Goal: Task Accomplishment & Management: Manage account settings

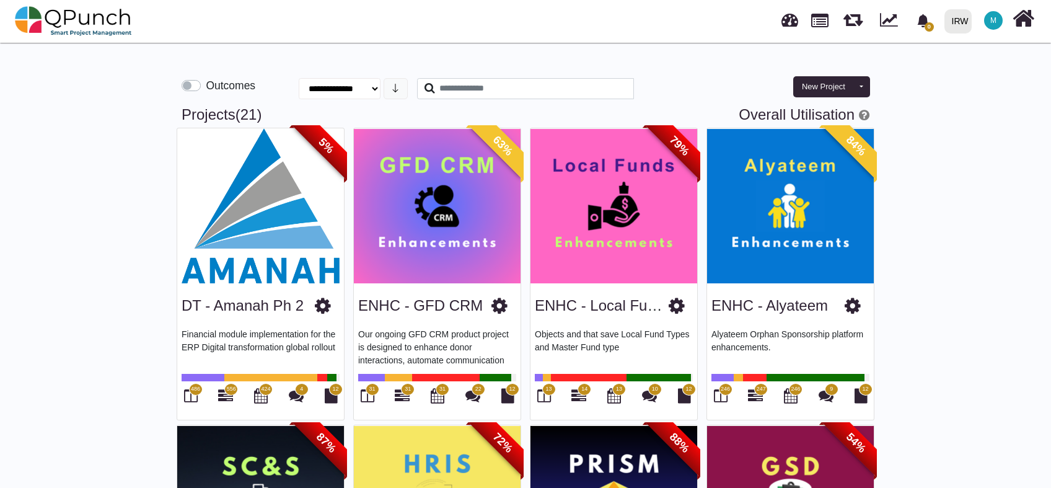
click at [960, 25] on div "IRW" at bounding box center [960, 22] width 17 height 22
click at [1000, 19] on span "M" at bounding box center [993, 20] width 19 height 19
click at [791, 21] on link at bounding box center [789, 18] width 17 height 20
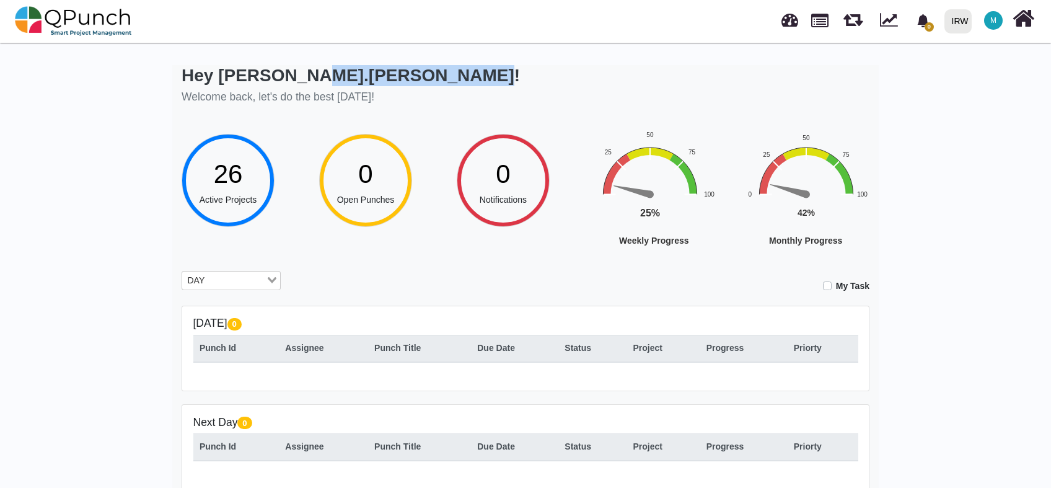
drag, startPoint x: 291, startPoint y: 79, endPoint x: 410, endPoint y: 79, distance: 118.4
click at [410, 79] on div "Hey Muhammad.shoaib! Welcome back, let's do the best today!" at bounding box center [526, 86] width 688 height 43
drag, startPoint x: 410, startPoint y: 79, endPoint x: 464, endPoint y: 116, distance: 65.1
click at [465, 106] on div "Hey Muhammad.shoaib! Welcome back, let's do the best today!" at bounding box center [526, 86] width 688 height 43
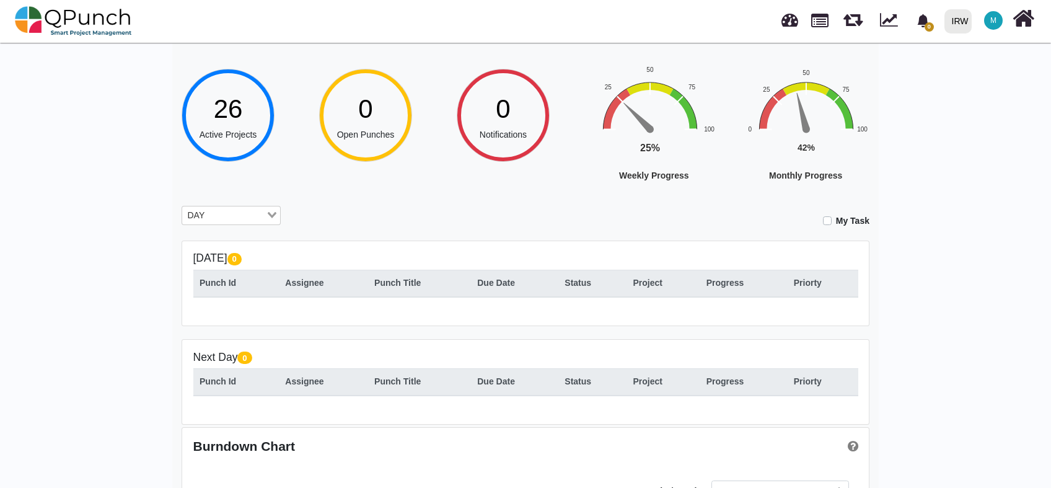
scroll to position [92, 0]
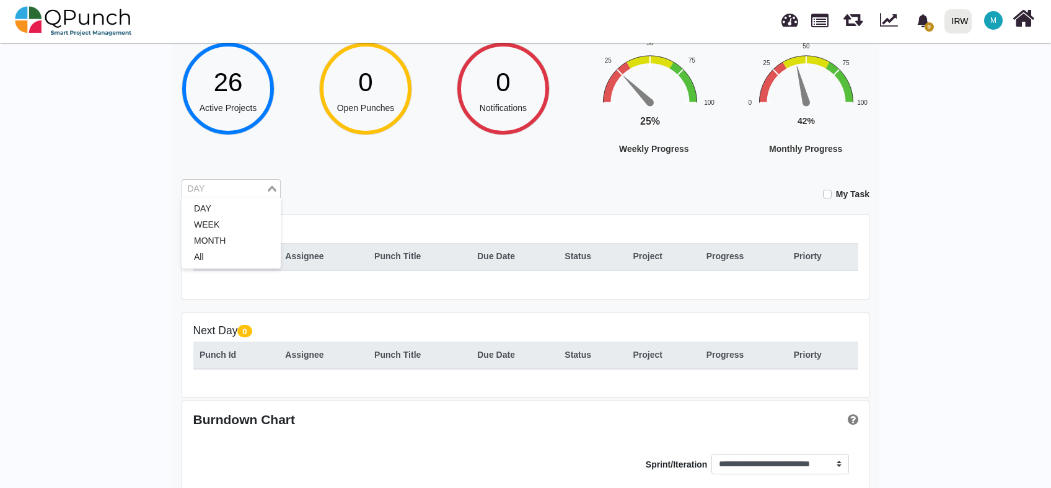
click at [213, 191] on input "Search for option" at bounding box center [223, 189] width 81 height 14
click at [346, 193] on div "My Task" at bounding box center [584, 190] width 570 height 22
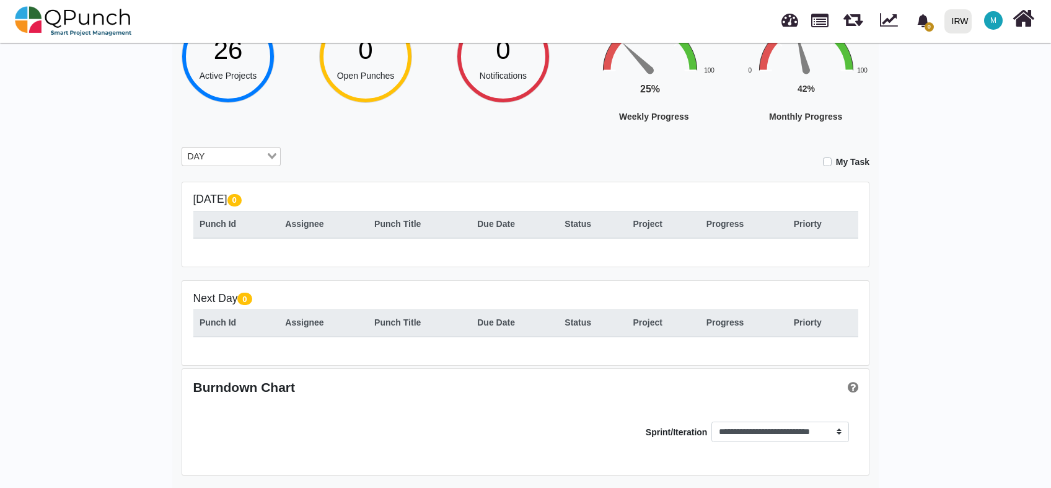
scroll to position [32, 0]
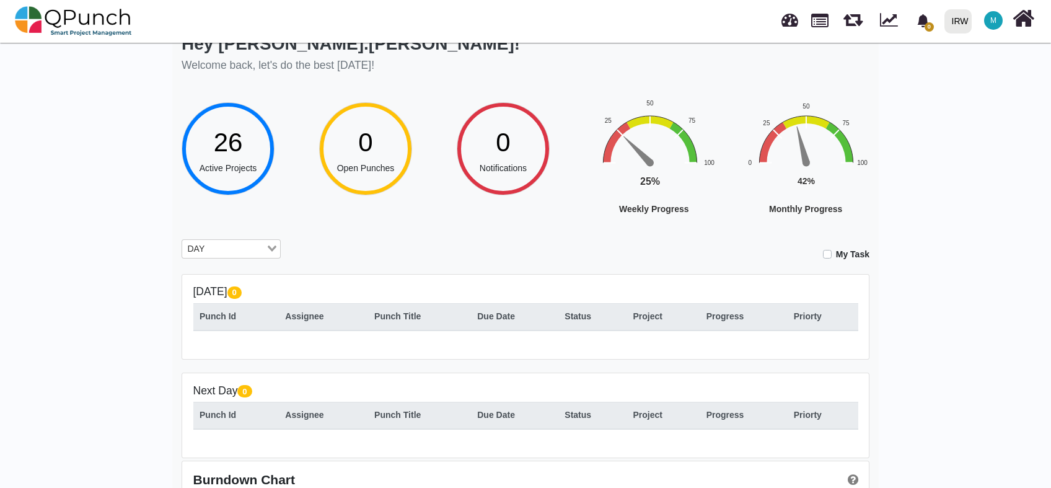
click at [260, 250] on input "Search for option" at bounding box center [237, 249] width 56 height 14
click at [230, 295] on li "MONTH" at bounding box center [231, 301] width 99 height 16
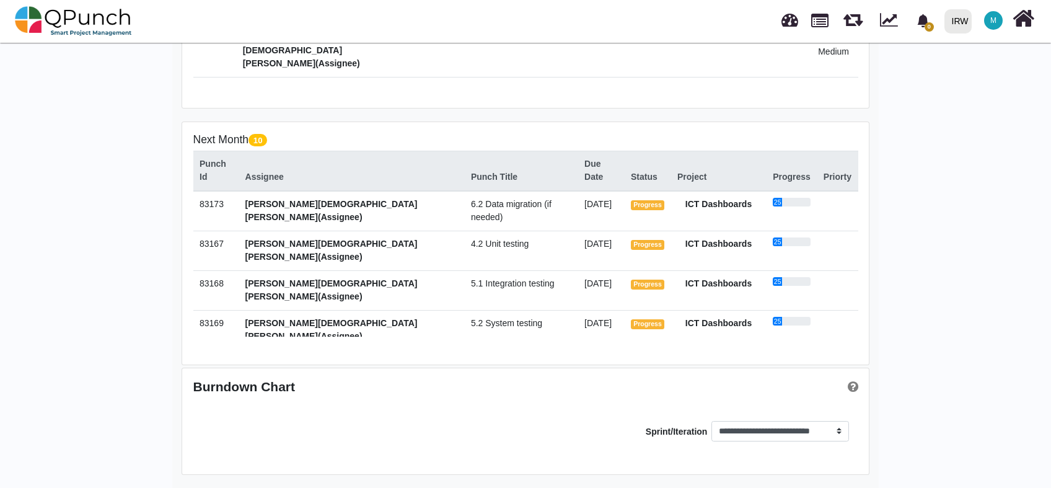
scroll to position [0, 0]
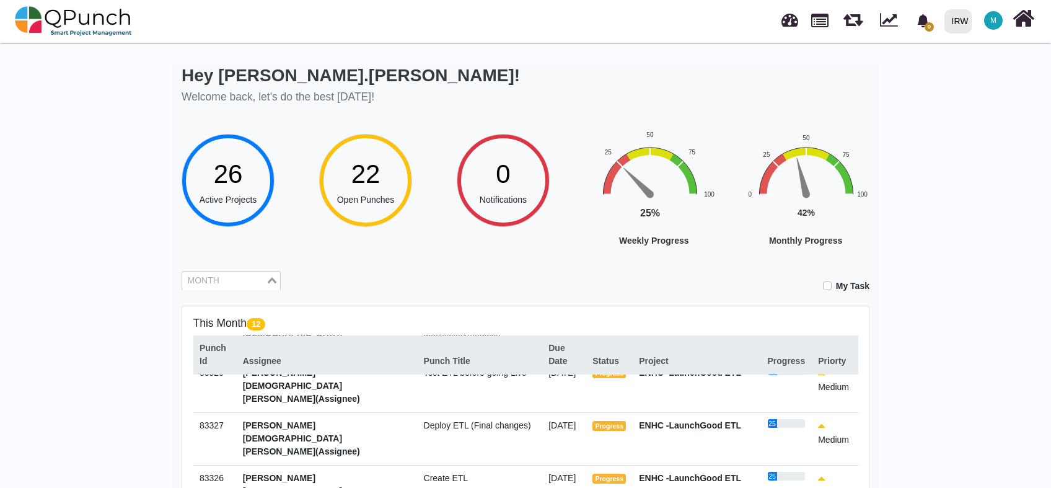
click at [273, 276] on div "Loading..." at bounding box center [273, 279] width 14 height 16
click at [205, 299] on li "DAY" at bounding box center [231, 300] width 99 height 16
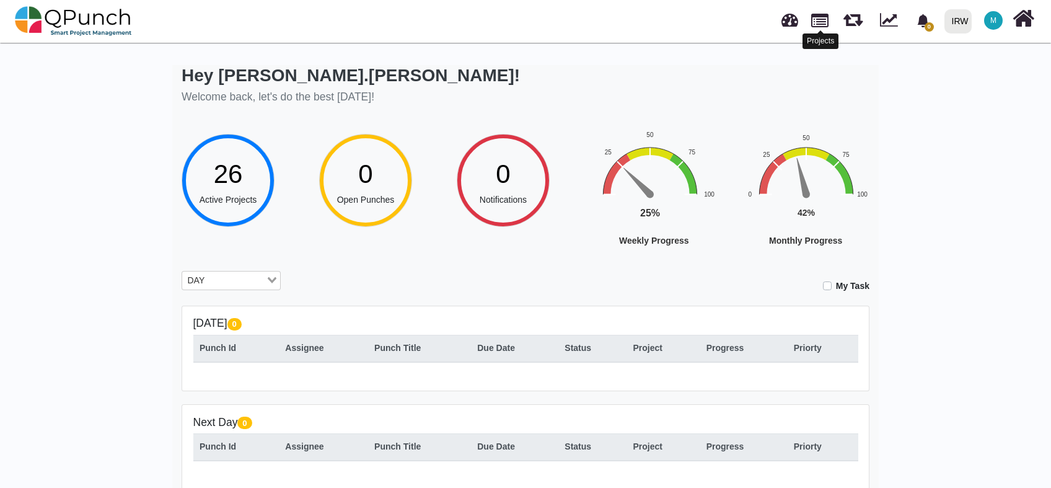
click at [822, 19] on link at bounding box center [819, 19] width 17 height 21
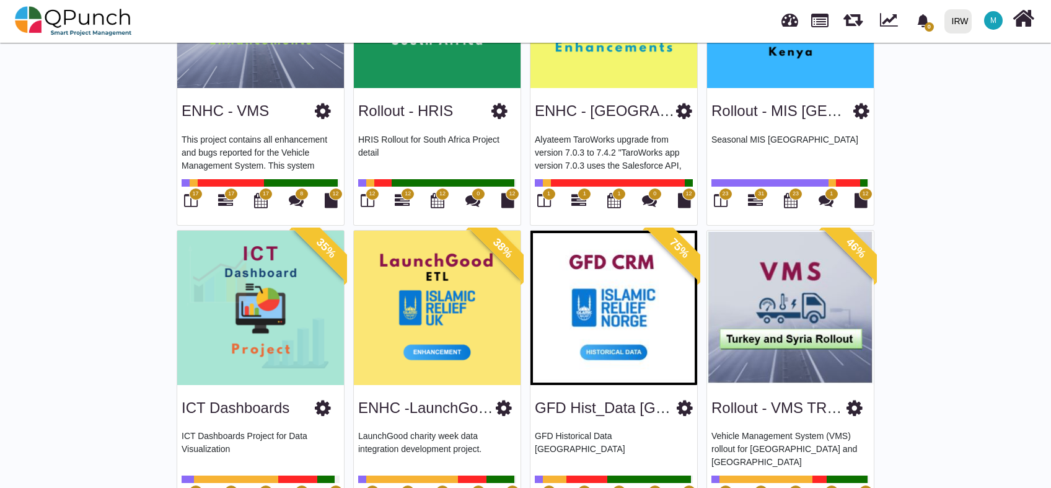
scroll to position [881, 0]
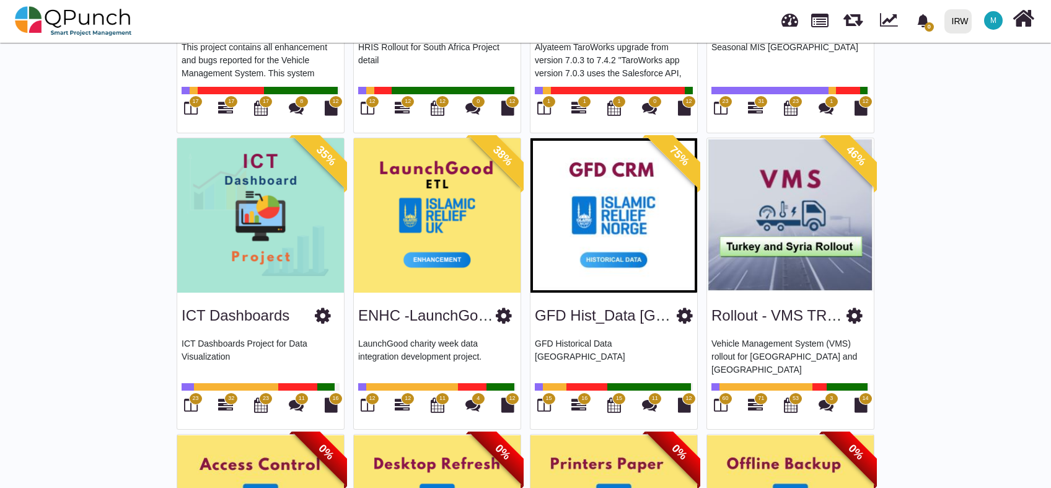
click at [269, 226] on img at bounding box center [260, 215] width 167 height 155
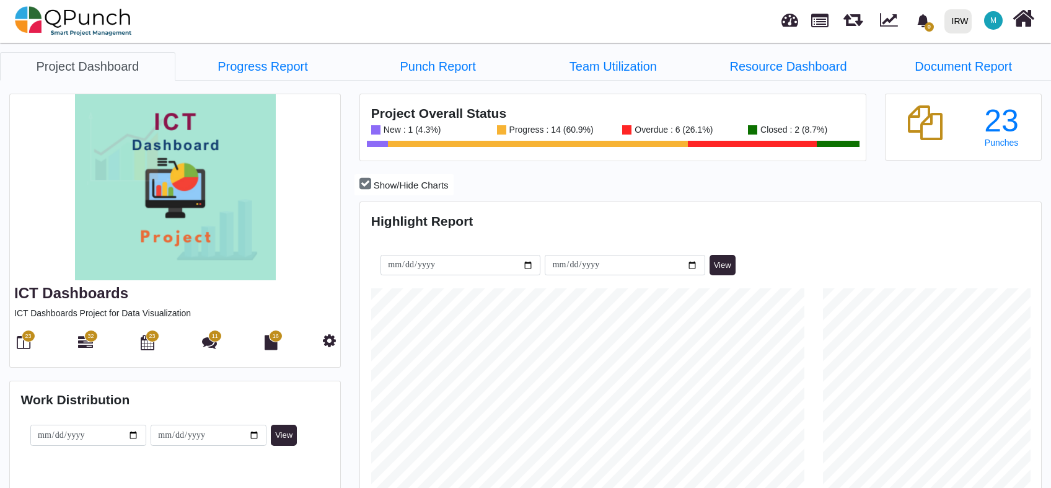
scroll to position [92, 0]
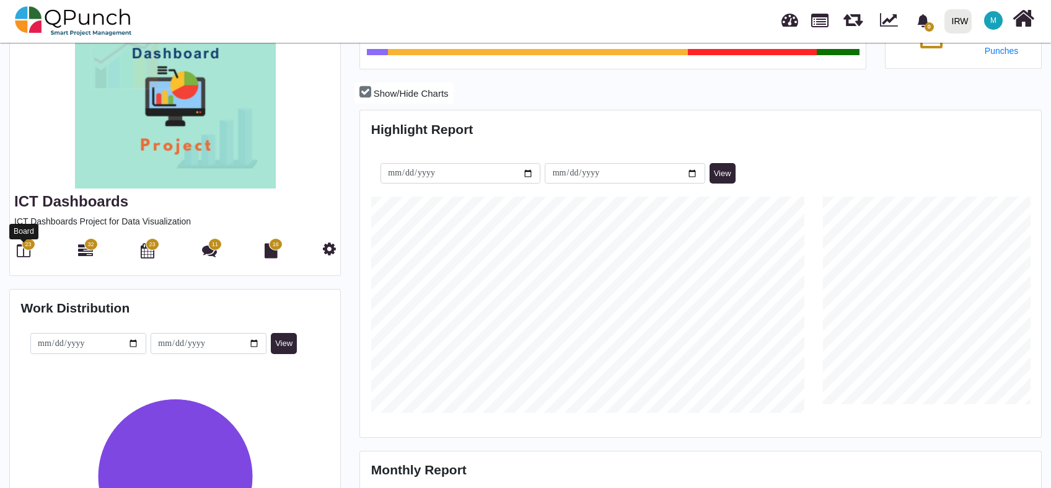
click at [26, 255] on icon at bounding box center [24, 250] width 14 height 15
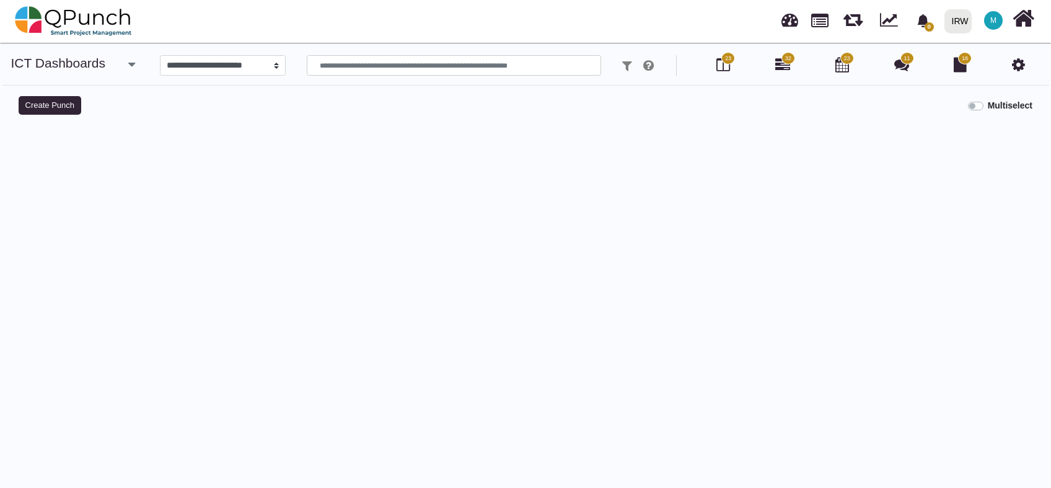
select select
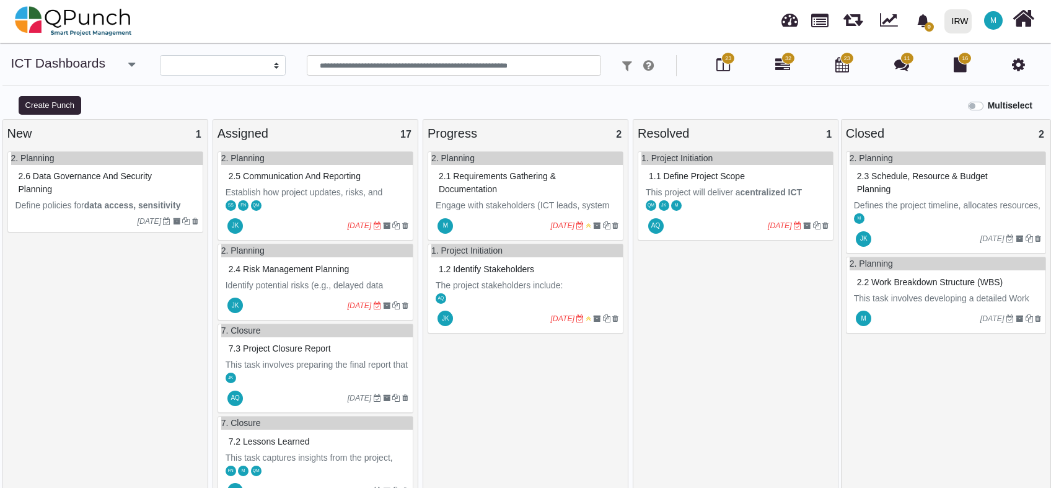
click at [295, 188] on p "Establish how project updates, risks, and progress will be shared. Define frequ…" at bounding box center [317, 225] width 183 height 78
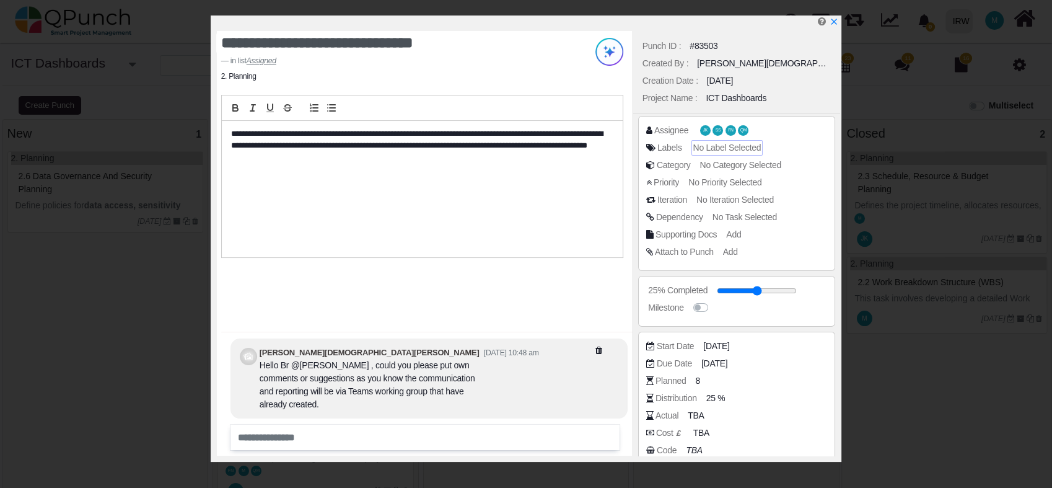
click at [708, 151] on span "No Label Selected" at bounding box center [727, 148] width 68 height 10
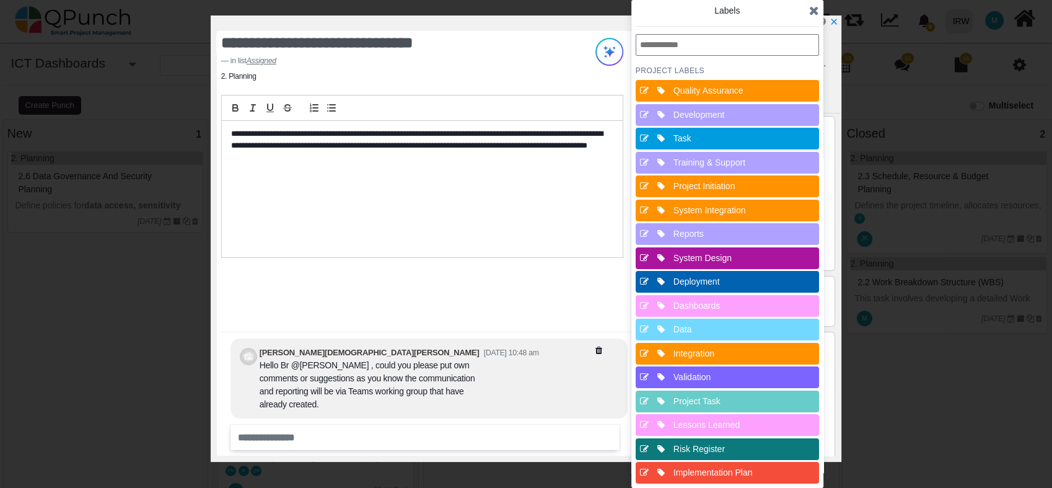
click at [814, 11] on icon at bounding box center [814, 10] width 10 height 12
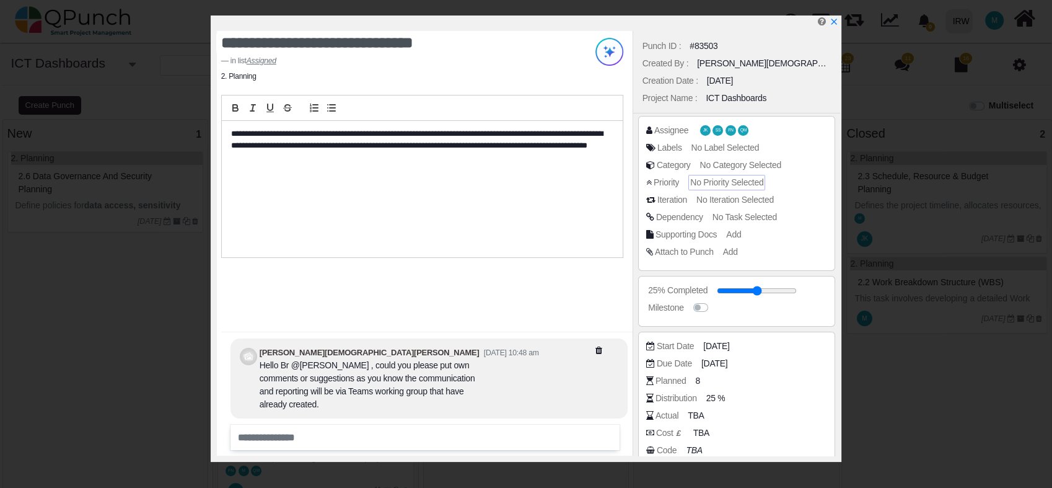
click at [714, 181] on span "No Priority Selected" at bounding box center [726, 182] width 73 height 10
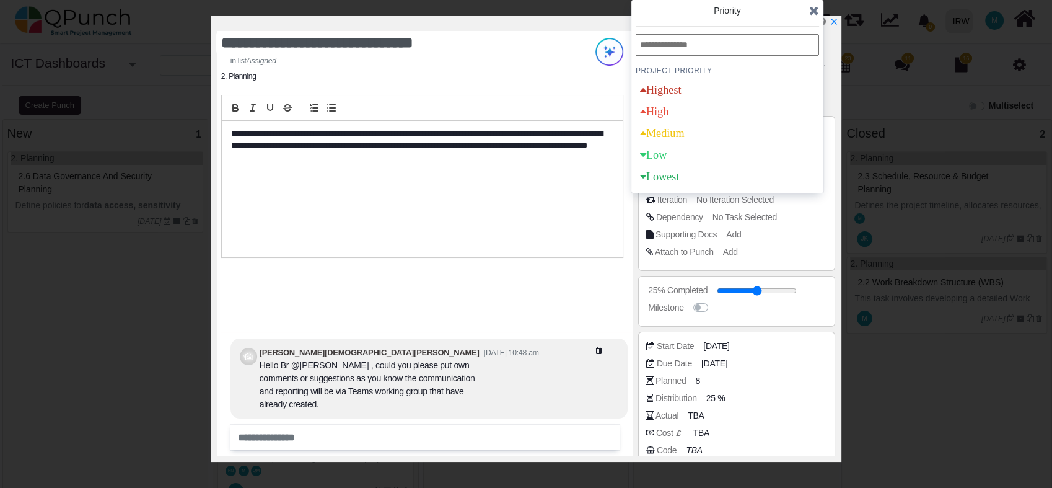
click at [815, 10] on icon at bounding box center [814, 10] width 10 height 12
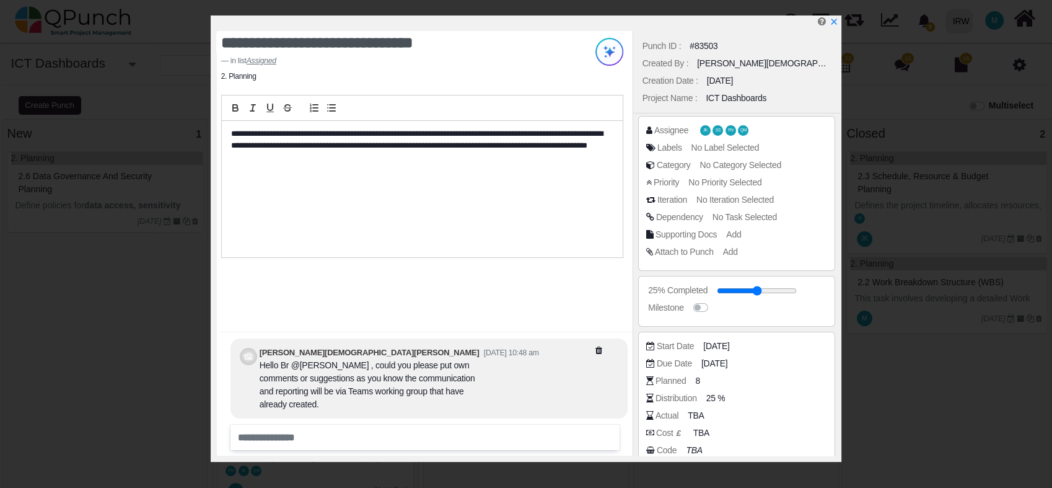
click at [742, 203] on span "No Iteration Selected" at bounding box center [734, 200] width 77 height 10
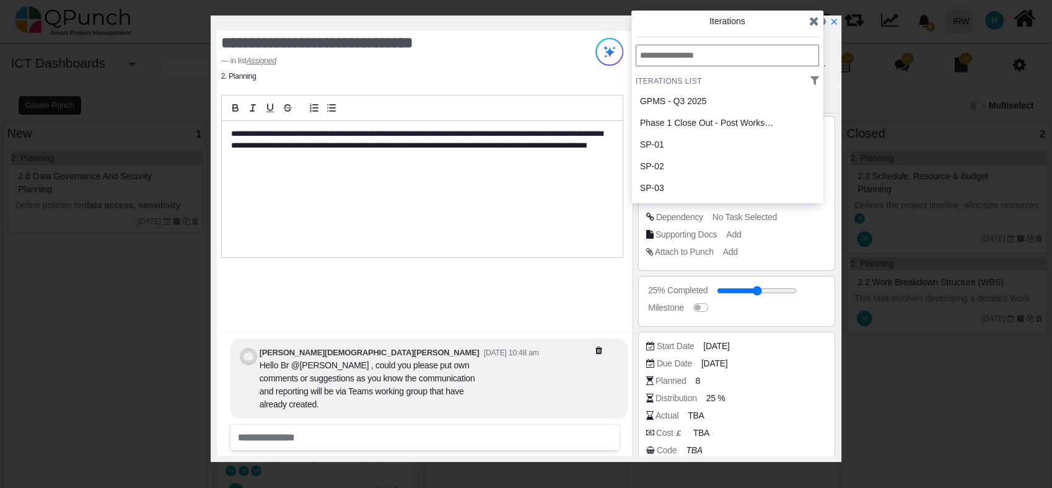
click at [817, 20] on icon at bounding box center [814, 21] width 10 height 12
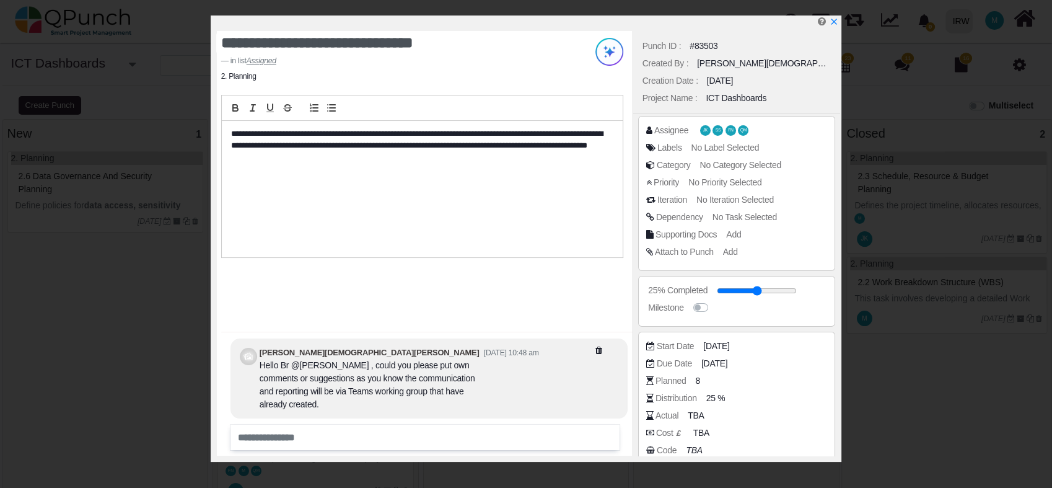
click at [732, 217] on span "No Task Selected" at bounding box center [745, 217] width 64 height 10
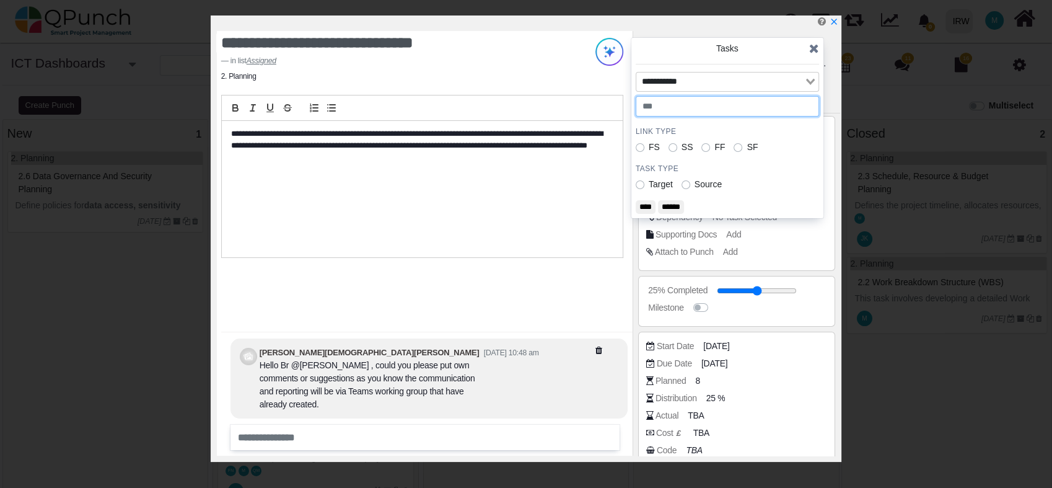
click at [683, 112] on input "number" at bounding box center [727, 106] width 183 height 21
click at [677, 79] on input "Search for option" at bounding box center [720, 82] width 165 height 14
click at [728, 33] on div "Punch ID : #83503 Created By : Muhammad.shoaib Creation Date : 25-09-2025 Proje…" at bounding box center [737, 72] width 208 height 82
click at [815, 49] on icon at bounding box center [814, 48] width 10 height 12
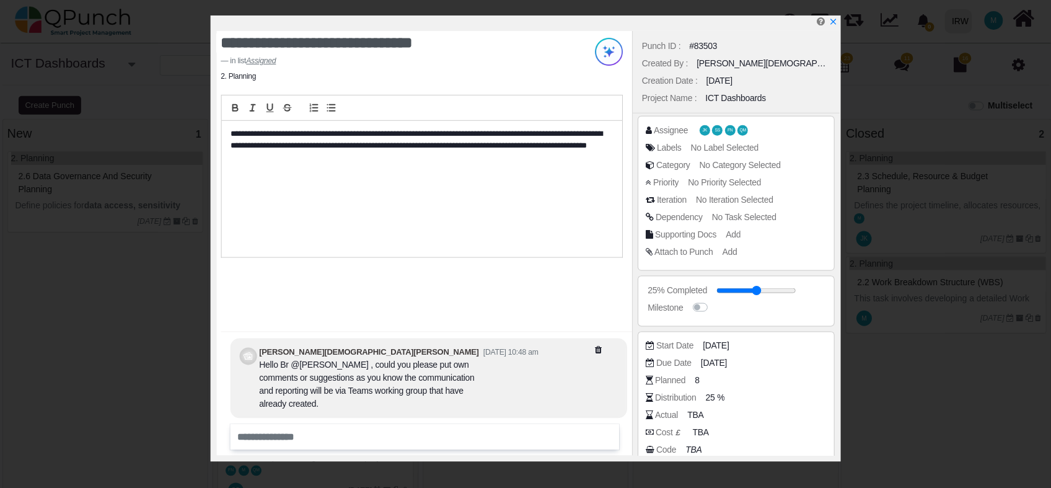
scroll to position [82, 0]
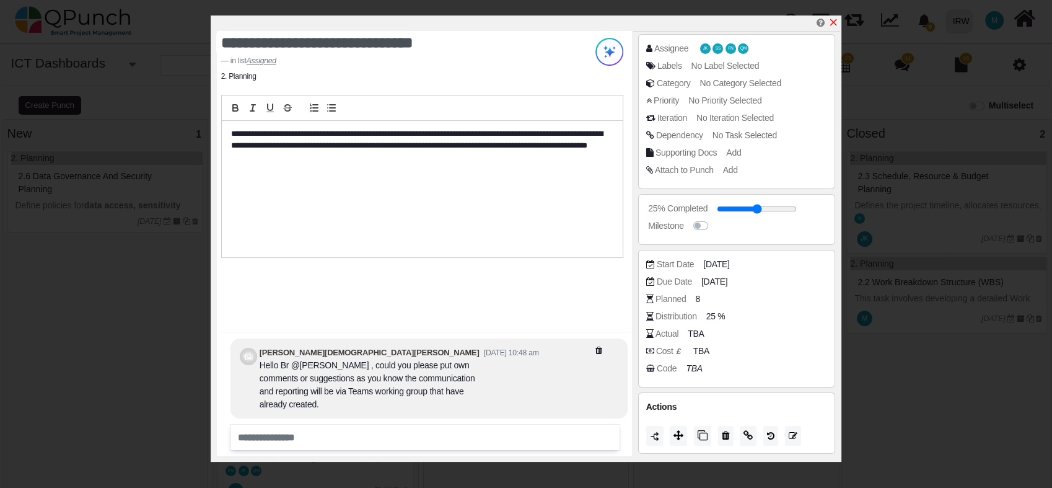
click at [834, 23] on icon "x" at bounding box center [833, 22] width 10 height 10
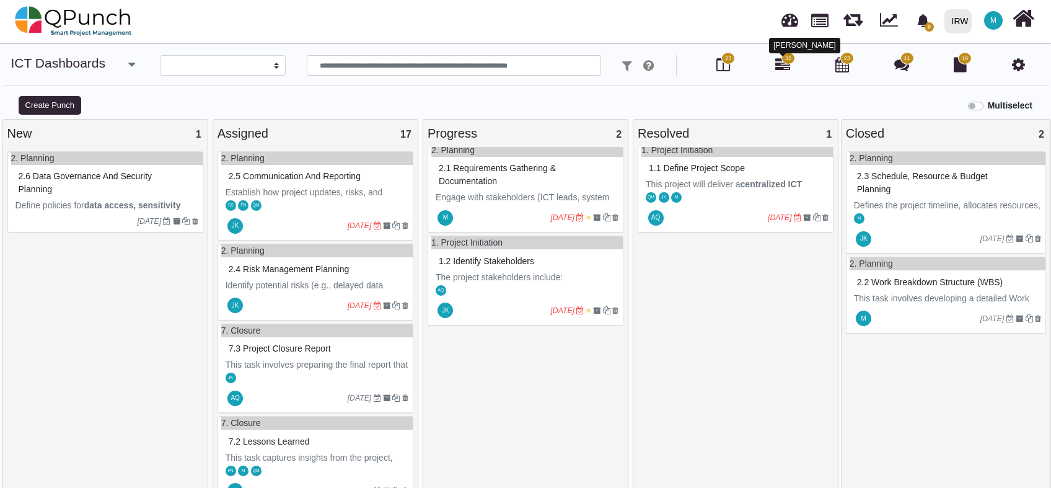
click at [784, 70] on icon at bounding box center [782, 64] width 15 height 15
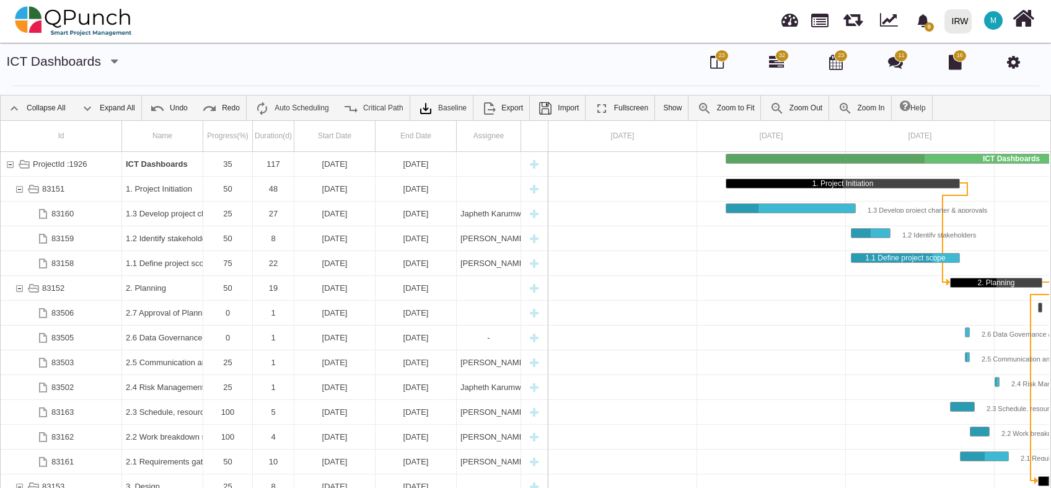
scroll to position [0, 115]
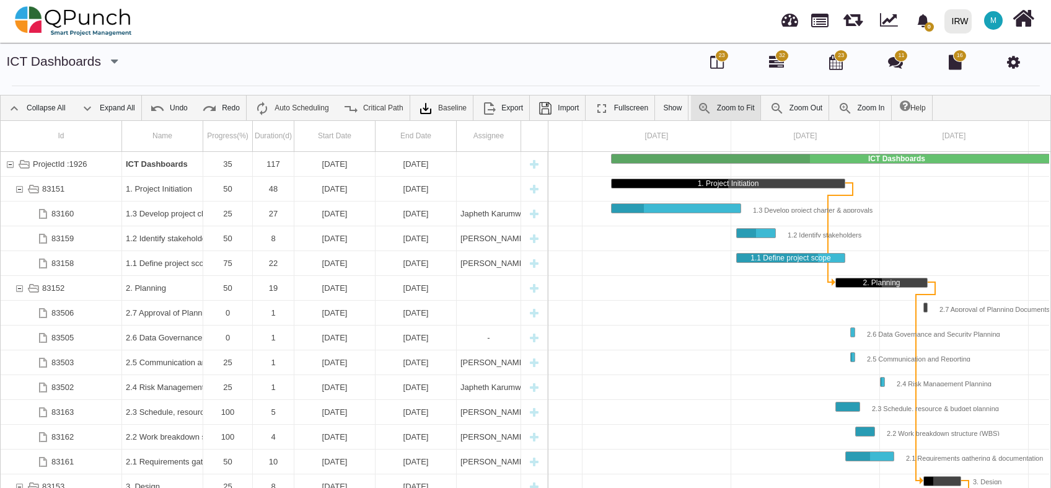
click at [718, 108] on link "Zoom to Fit" at bounding box center [726, 107] width 70 height 25
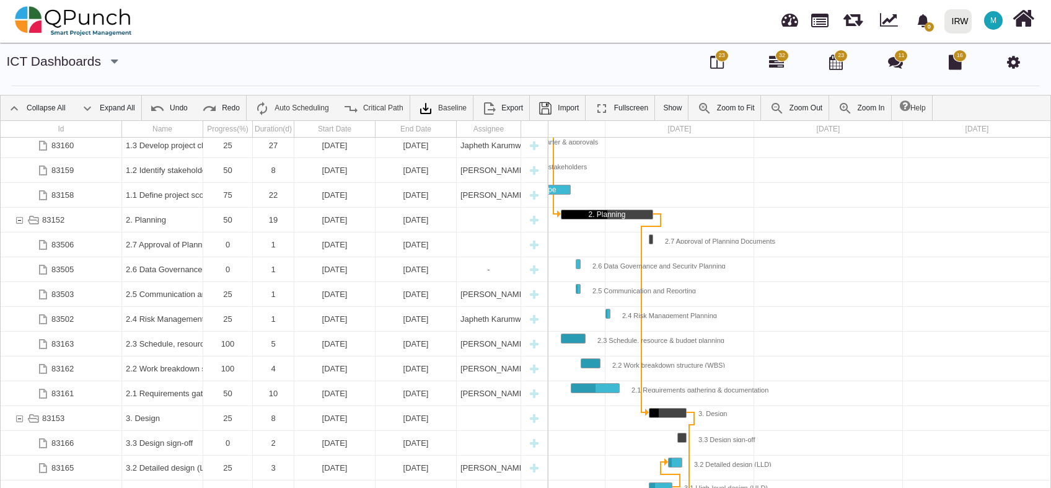
scroll to position [76, 0]
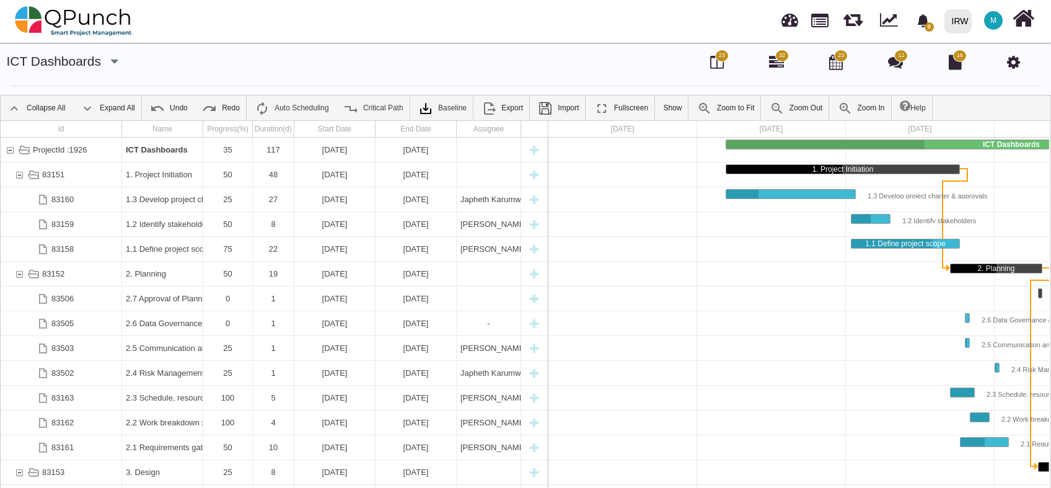
click at [840, 59] on span "23" at bounding box center [841, 55] width 6 height 9
select select "****"
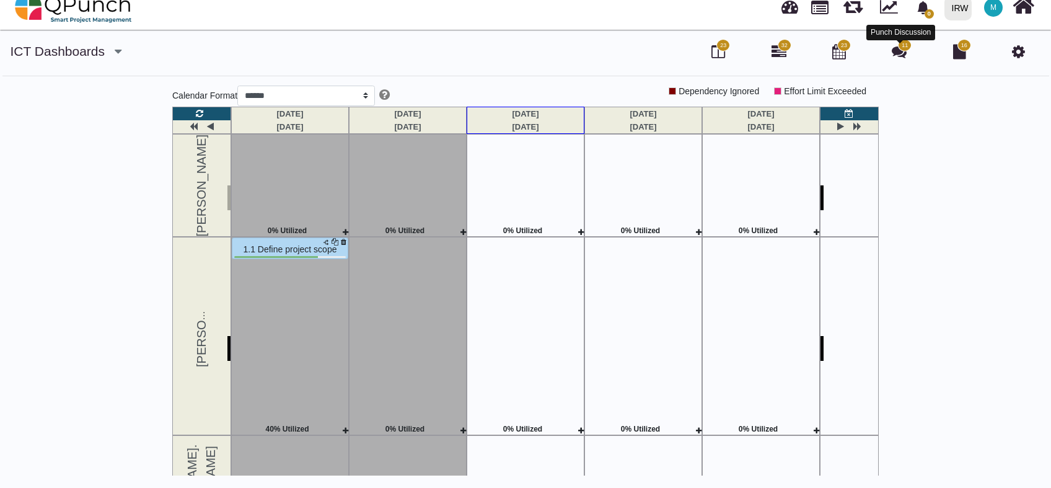
click at [899, 54] on icon at bounding box center [899, 51] width 15 height 15
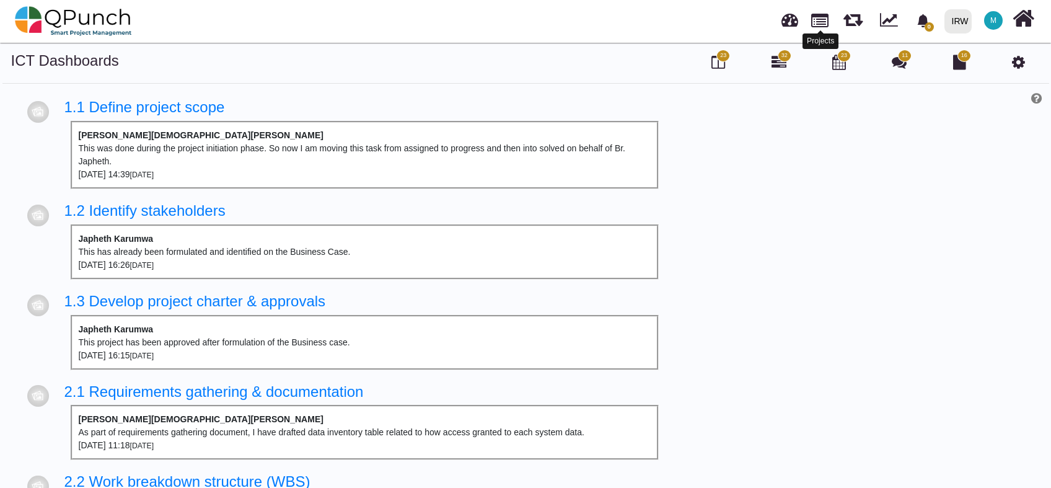
click at [815, 20] on link at bounding box center [819, 19] width 17 height 21
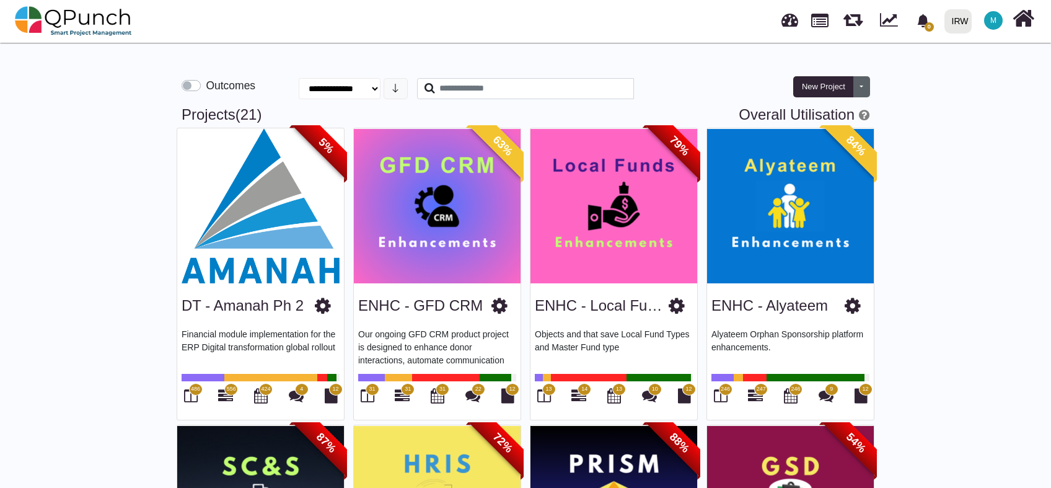
click at [861, 94] on button "Toggle dropdown" at bounding box center [861, 86] width 17 height 21
click at [372, 90] on select "**********" at bounding box center [340, 88] width 82 height 21
click at [206, 87] on label "Outcomes" at bounding box center [231, 85] width 50 height 16
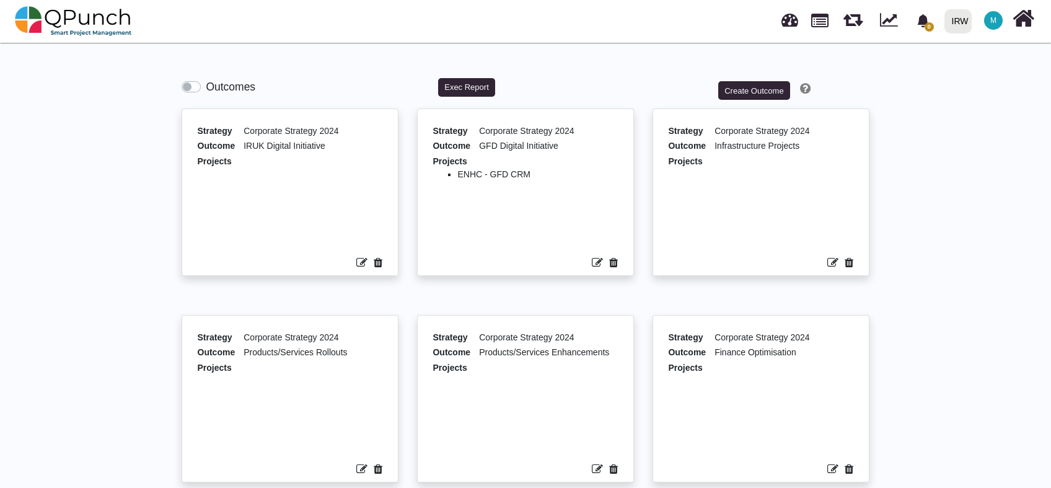
click at [206, 87] on label "Outcomes" at bounding box center [231, 87] width 50 height 16
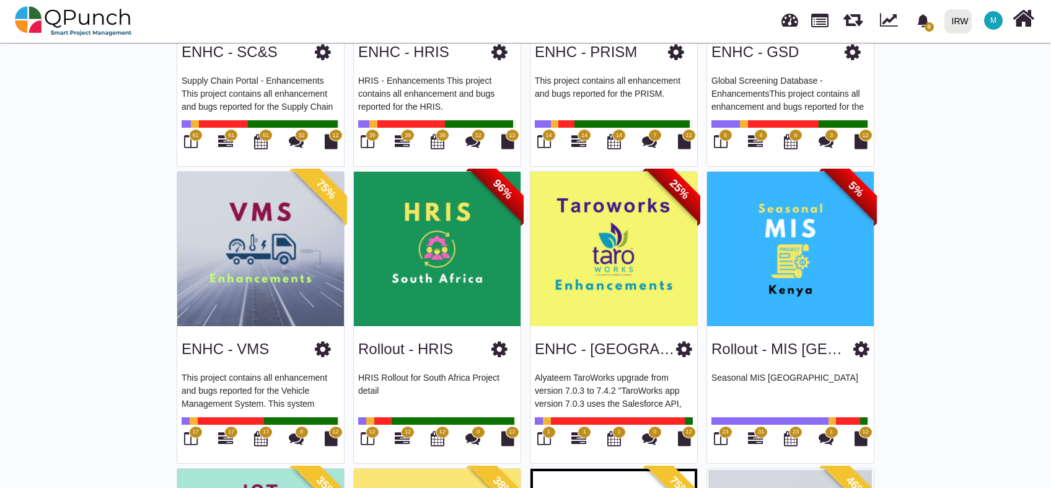
scroll to position [643, 0]
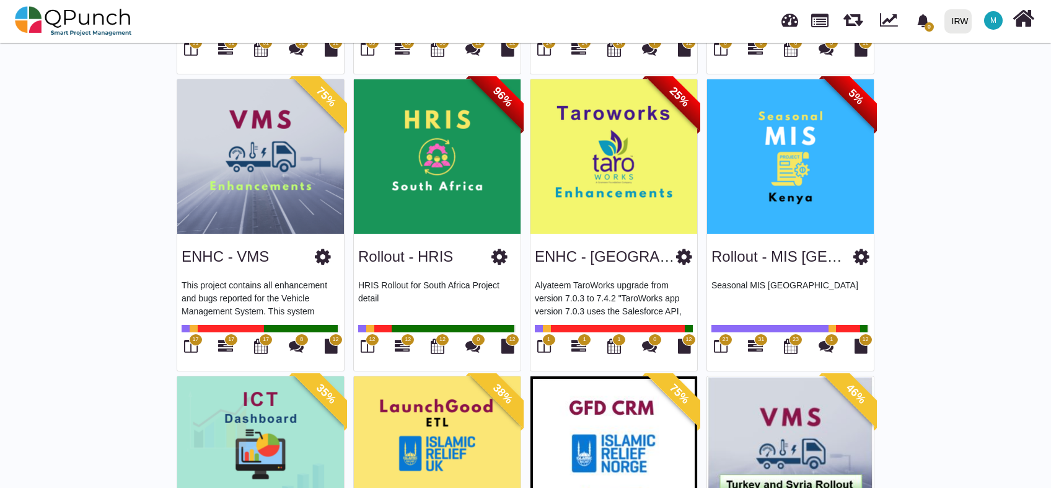
click at [679, 257] on icon at bounding box center [684, 256] width 16 height 19
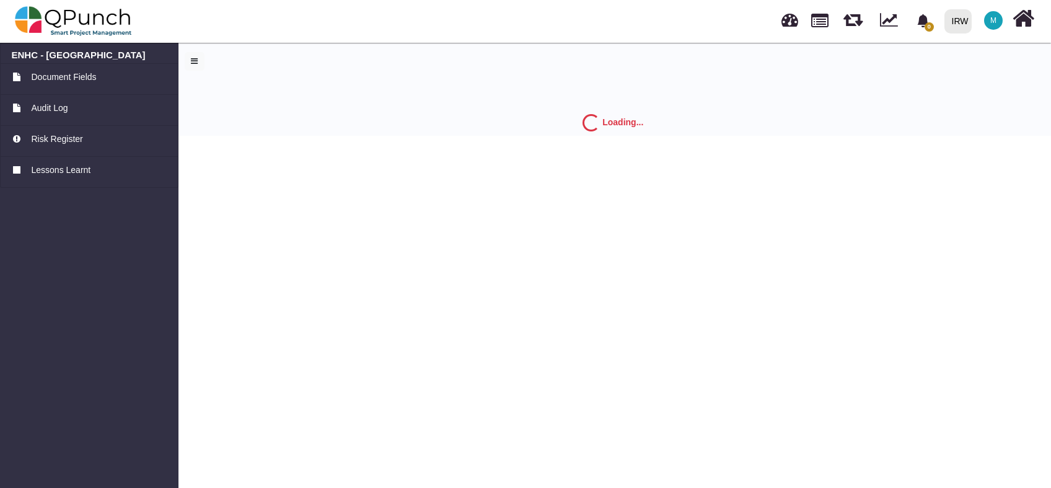
select select "*"
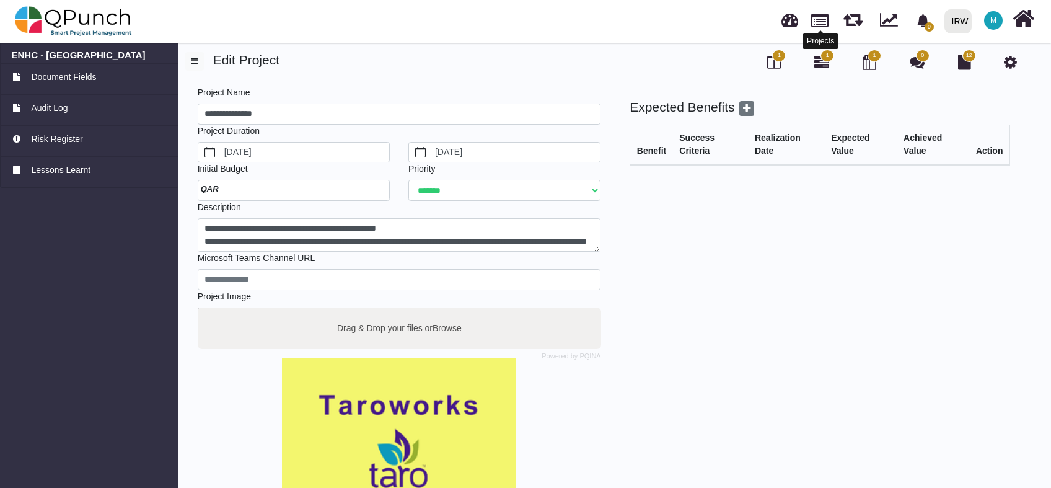
drag, startPoint x: 818, startPoint y: 20, endPoint x: 810, endPoint y: 29, distance: 12.3
click at [818, 20] on link at bounding box center [819, 19] width 17 height 21
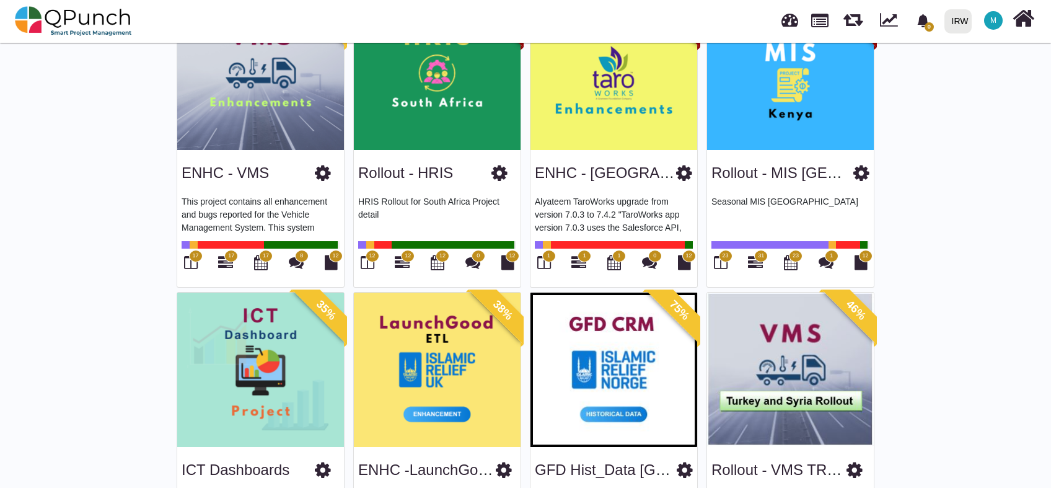
scroll to position [918, 0]
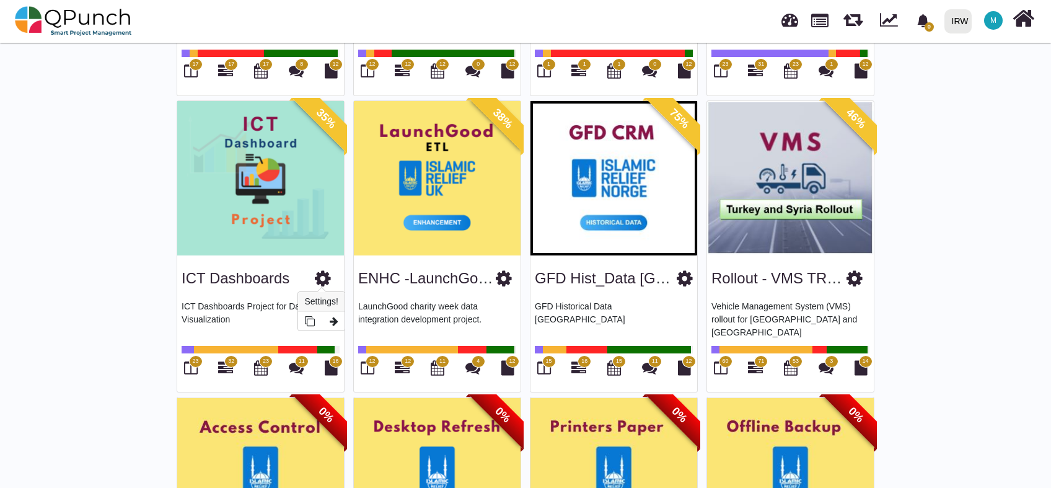
click at [323, 273] on icon at bounding box center [323, 278] width 16 height 19
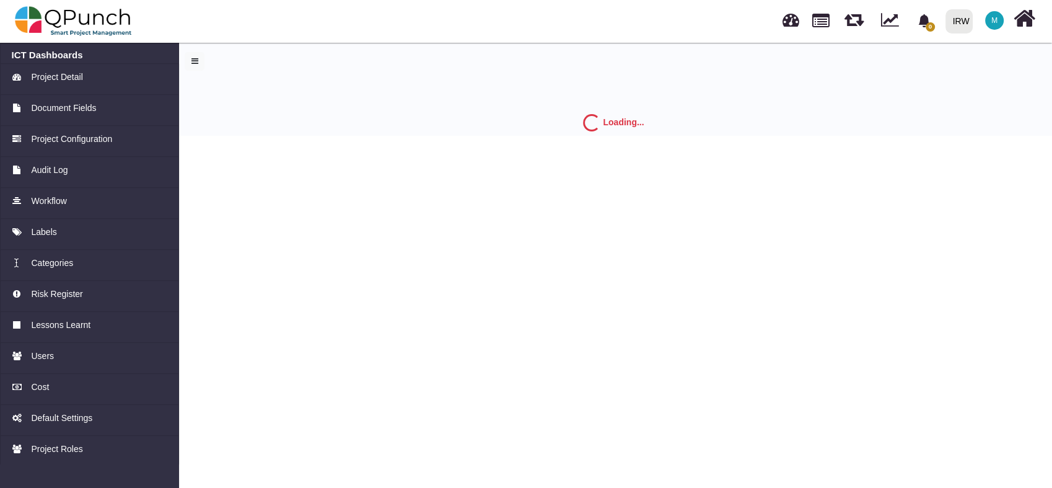
select select "*"
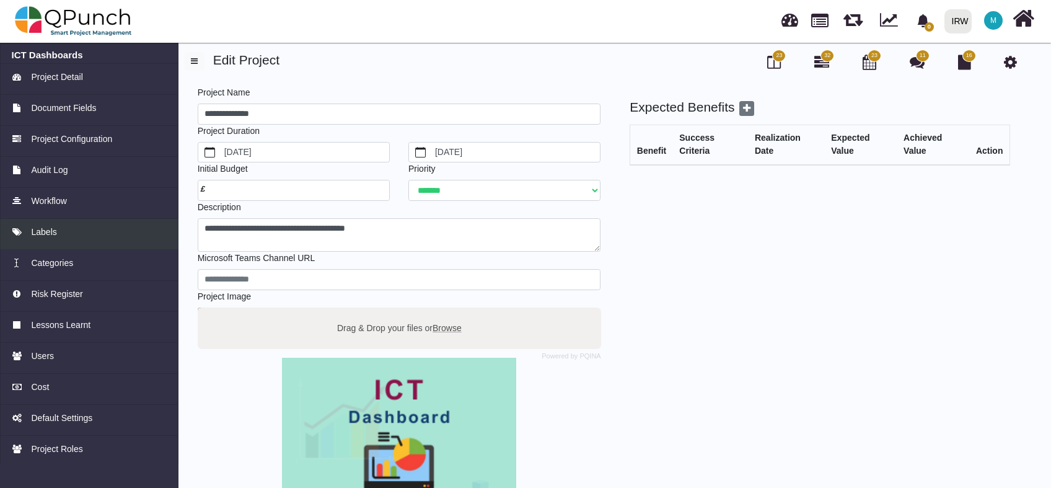
click at [50, 231] on span "Labels" at bounding box center [43, 232] width 25 height 13
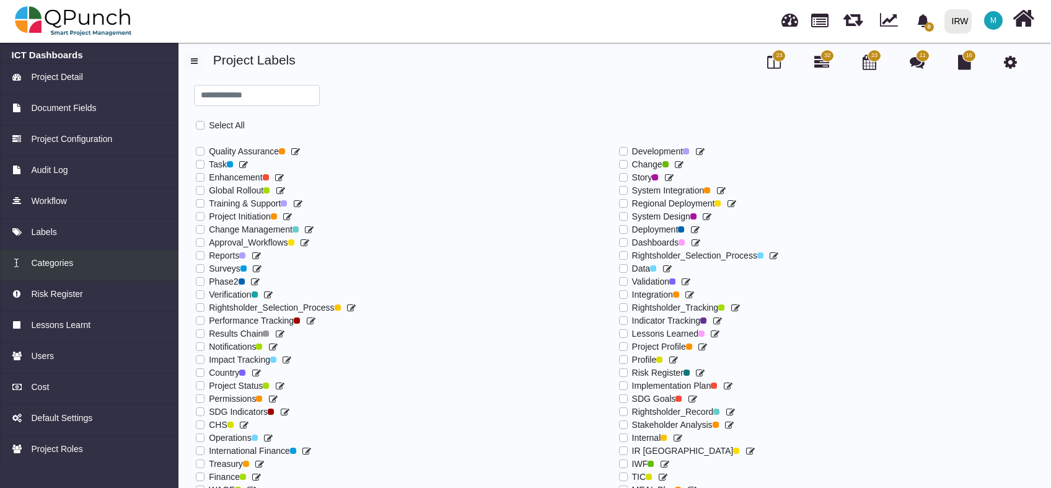
click at [72, 258] on div "Categories" at bounding box center [90, 263] width 156 height 13
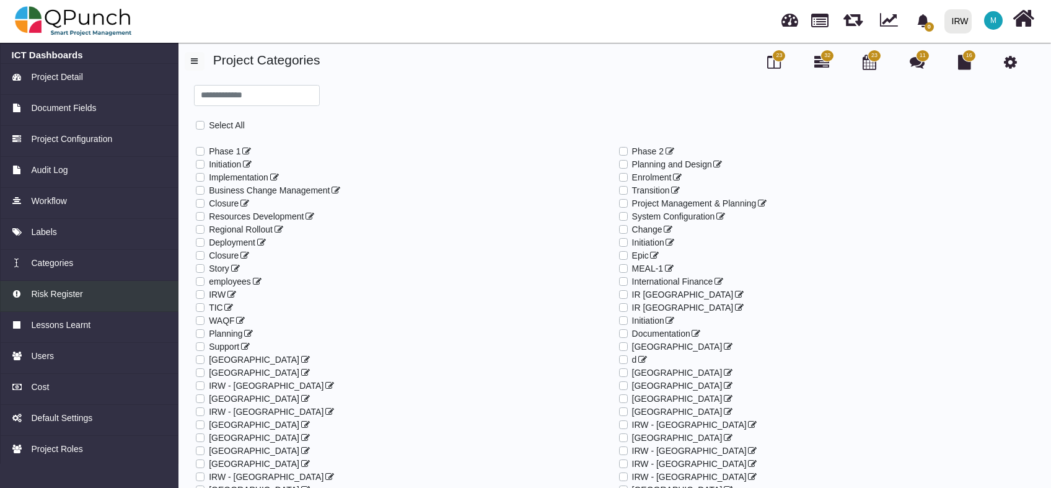
click at [51, 298] on span "Risk Register" at bounding box center [56, 294] width 51 height 13
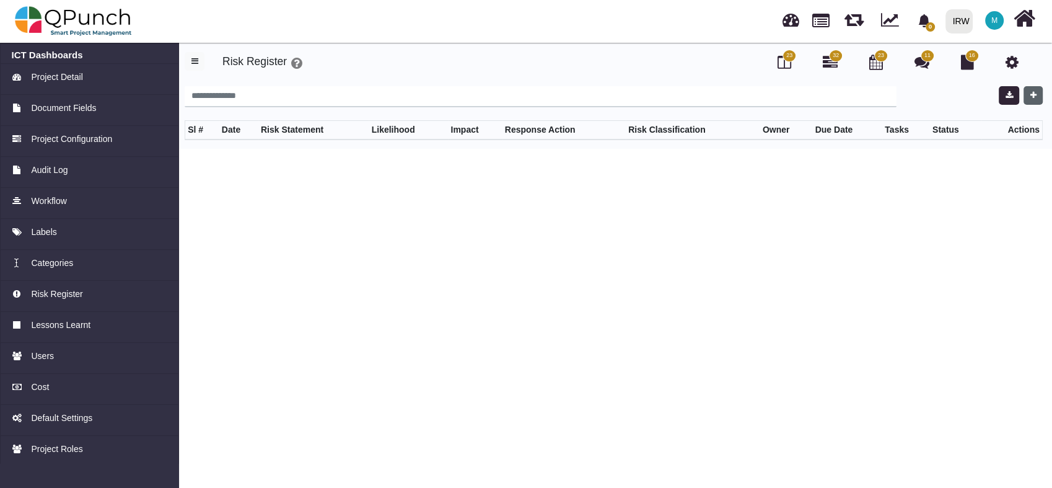
click at [1035, 99] on button "button" at bounding box center [1033, 95] width 19 height 19
select select "*"
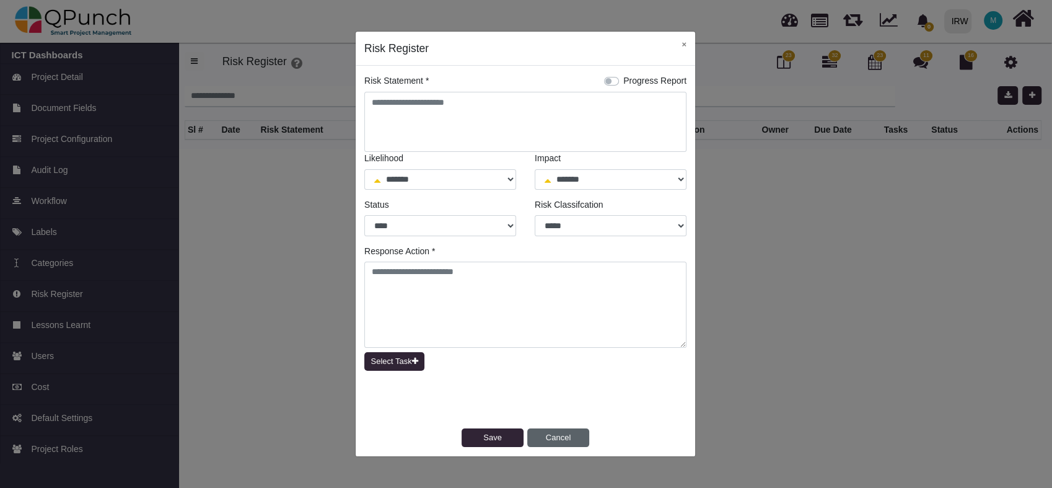
click at [565, 439] on button "Cancel" at bounding box center [558, 437] width 62 height 19
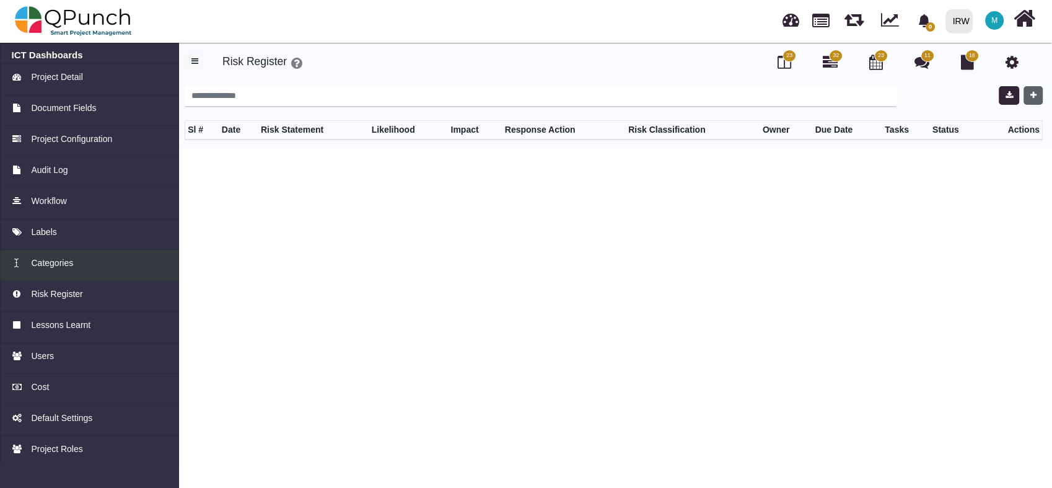
scroll to position [35, 0]
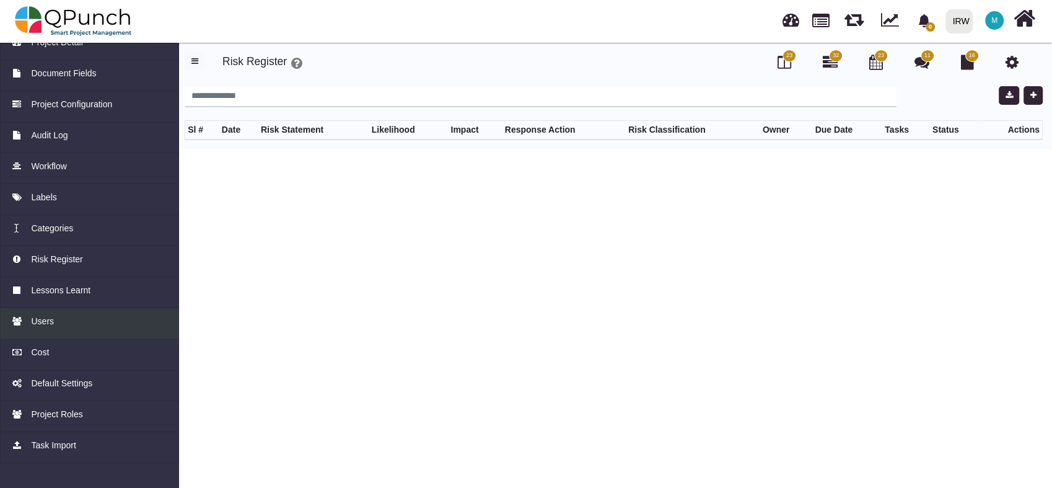
click at [61, 324] on div "Users" at bounding box center [90, 321] width 156 height 13
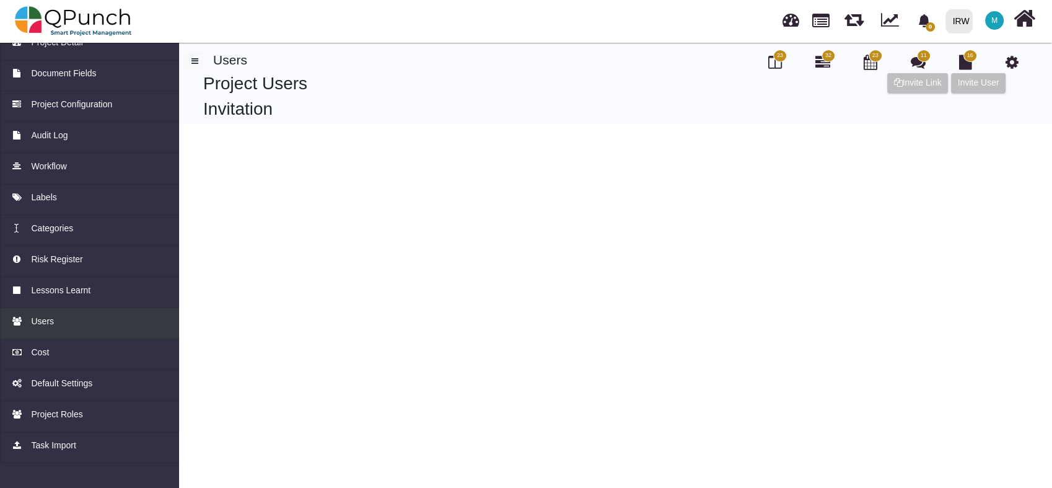
click at [37, 323] on span "Users" at bounding box center [42, 321] width 23 height 13
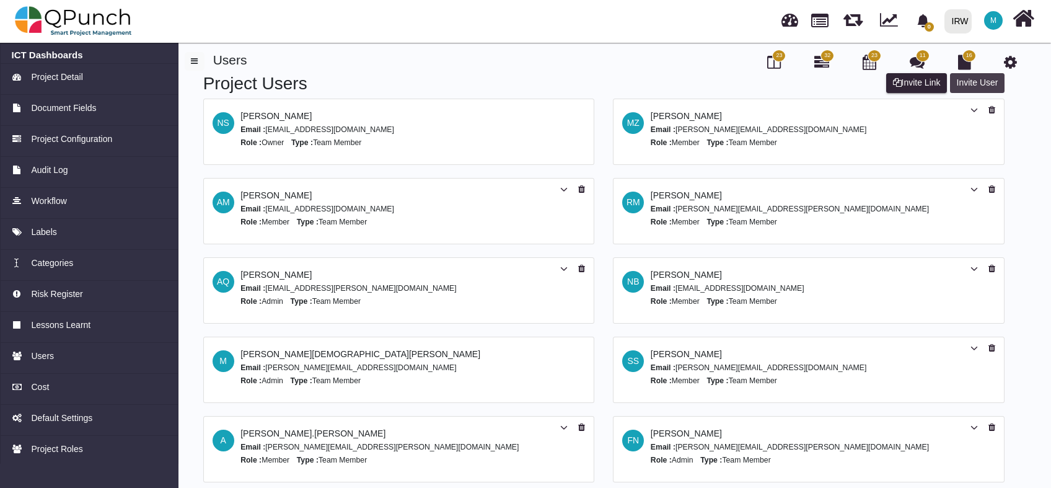
click at [972, 84] on button "Invite User" at bounding box center [977, 83] width 55 height 20
select select "*"
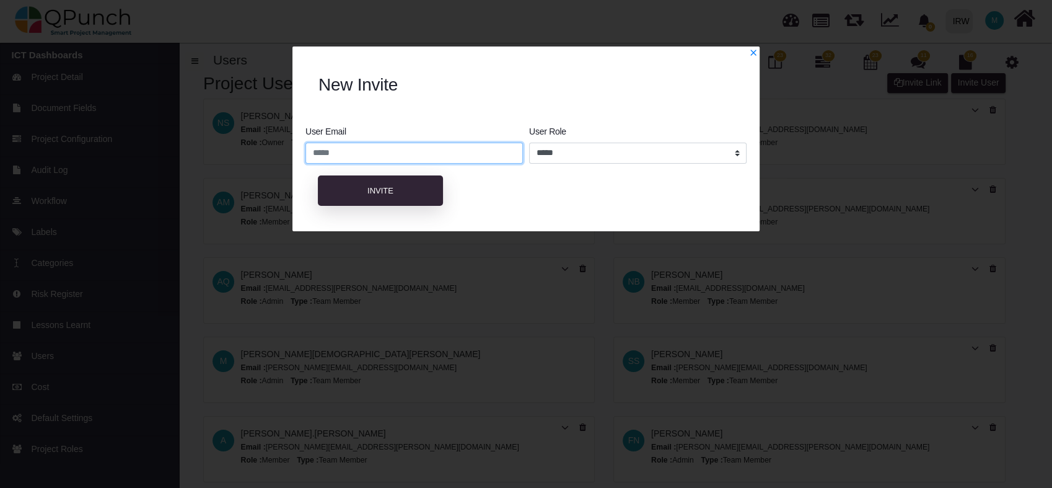
click at [413, 149] on input "email" at bounding box center [413, 153] width 217 height 21
type input "*"
click at [642, 152] on select "**********" at bounding box center [637, 153] width 217 height 21
drag, startPoint x: 753, startPoint y: 55, endPoint x: 747, endPoint y: 56, distance: 6.3
click at [753, 55] on icon "x" at bounding box center [753, 52] width 9 height 9
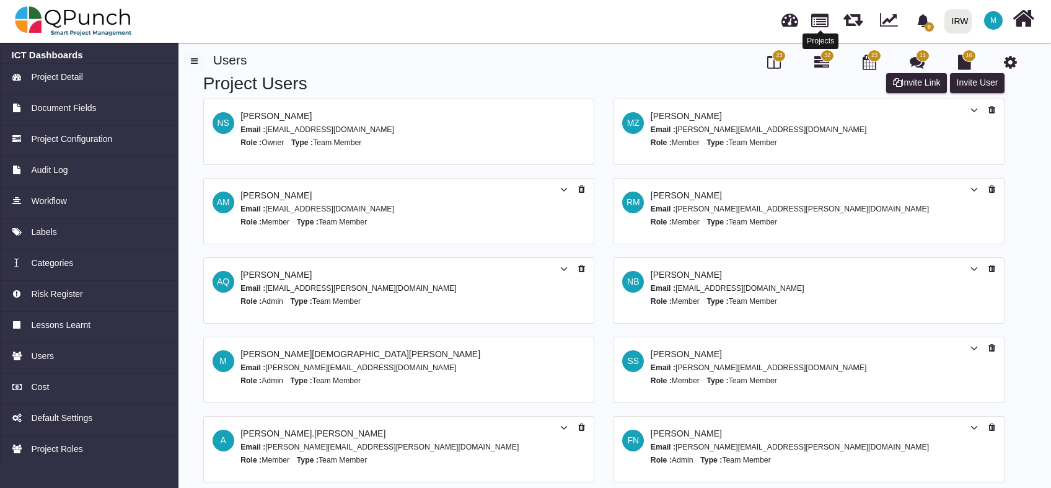
click at [828, 20] on link at bounding box center [819, 19] width 17 height 21
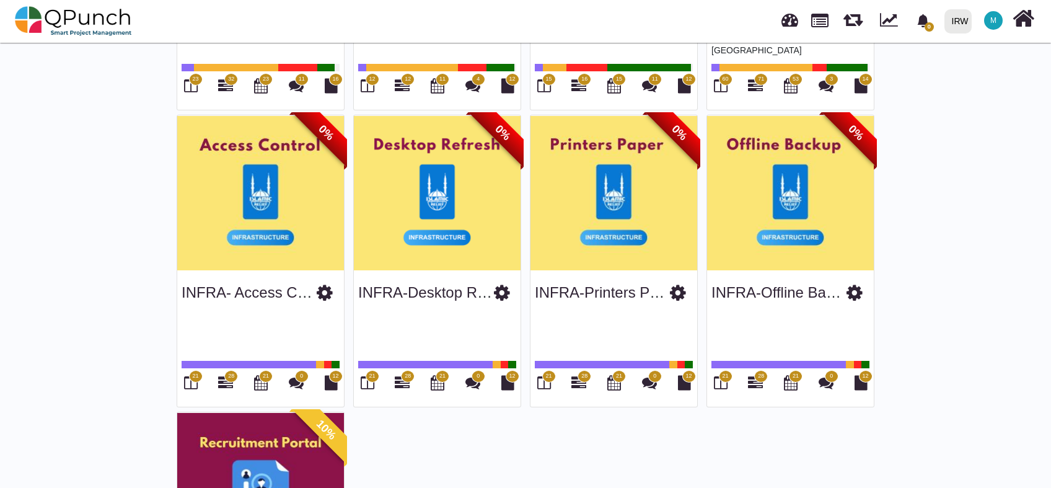
scroll to position [1431, 0]
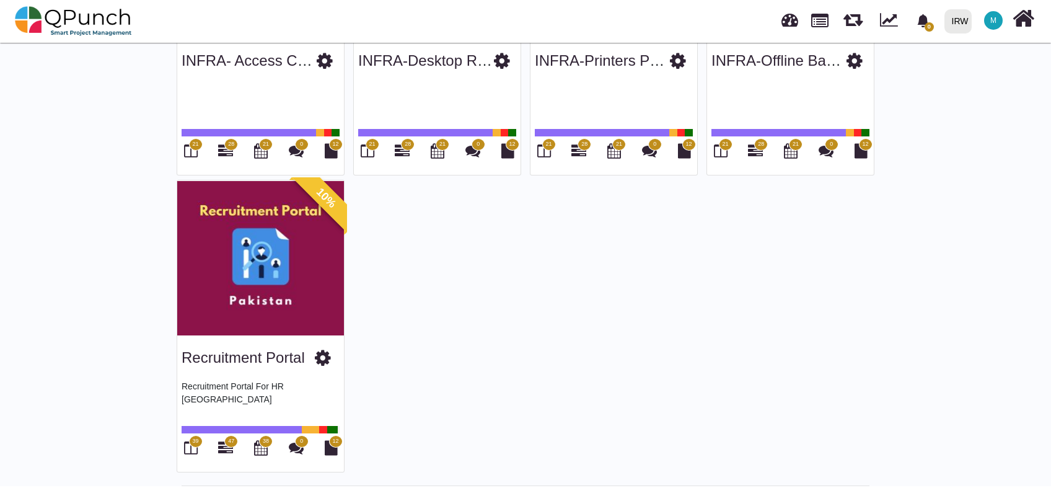
click at [278, 237] on img at bounding box center [260, 257] width 167 height 155
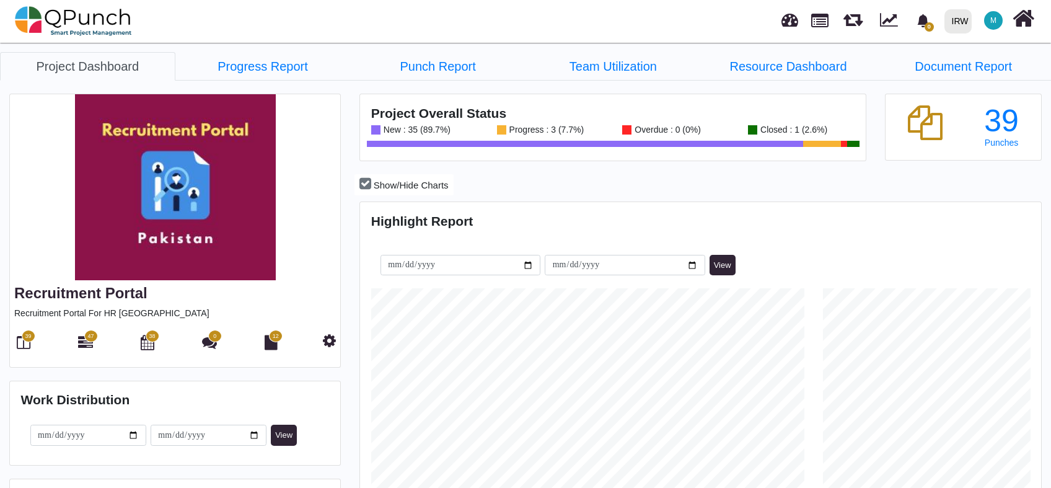
scroll to position [216, 226]
click at [19, 341] on icon at bounding box center [24, 342] width 14 height 15
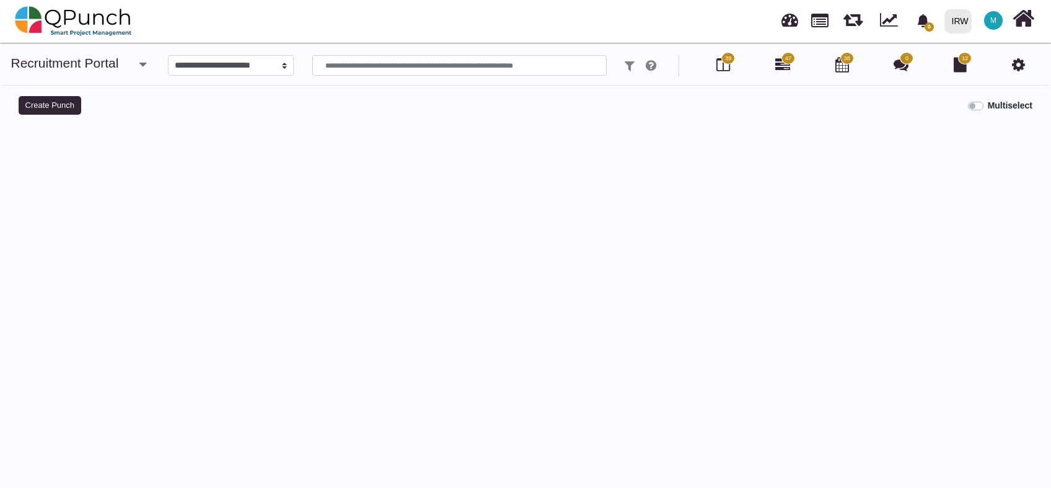
select select
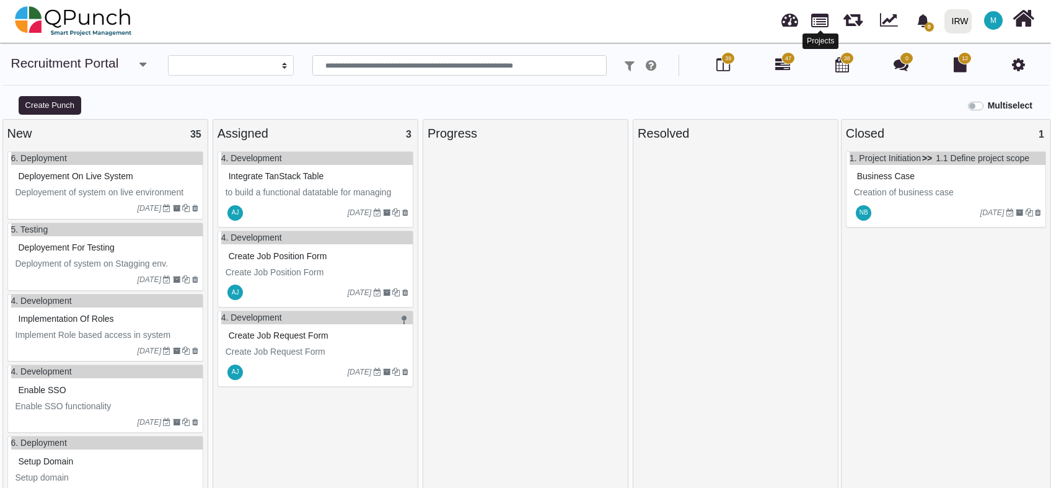
click at [820, 21] on link at bounding box center [819, 19] width 17 height 21
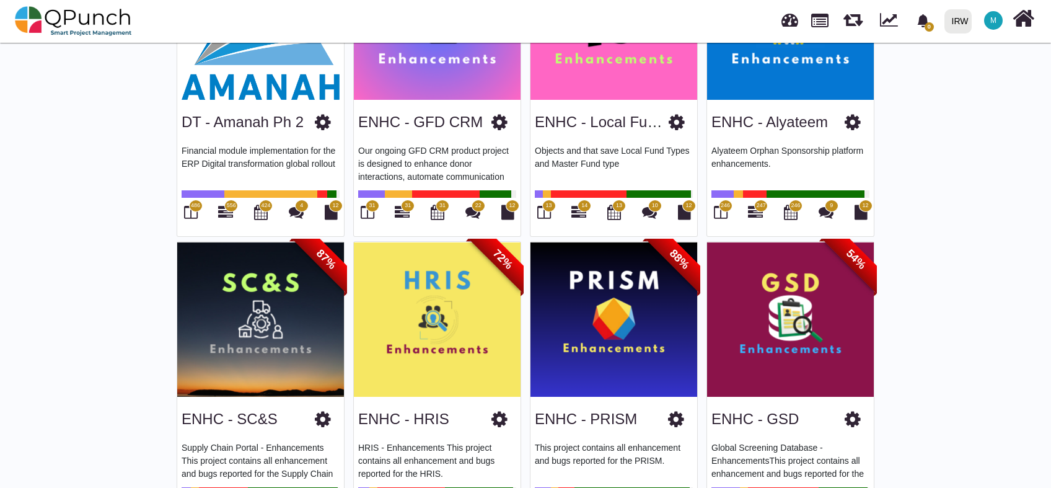
scroll to position [367, 0]
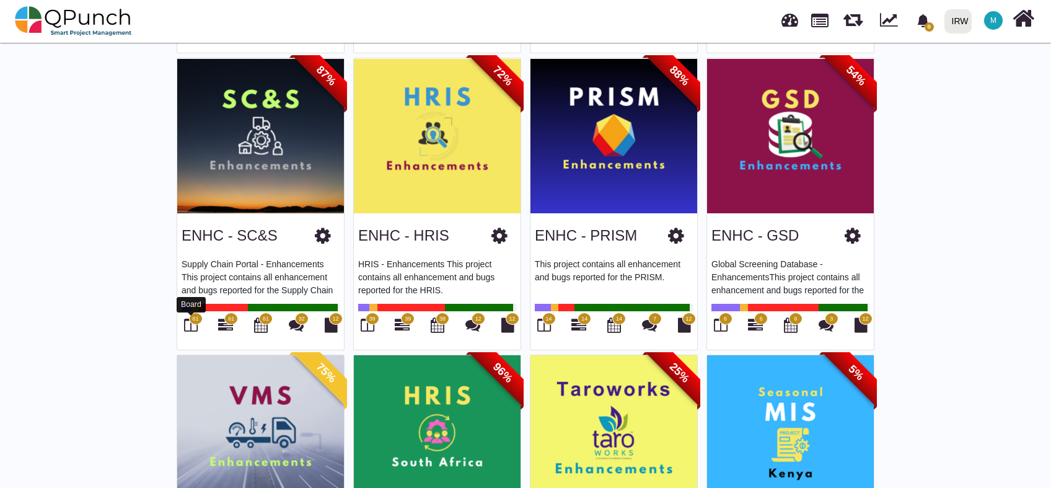
click at [190, 325] on icon at bounding box center [191, 324] width 14 height 15
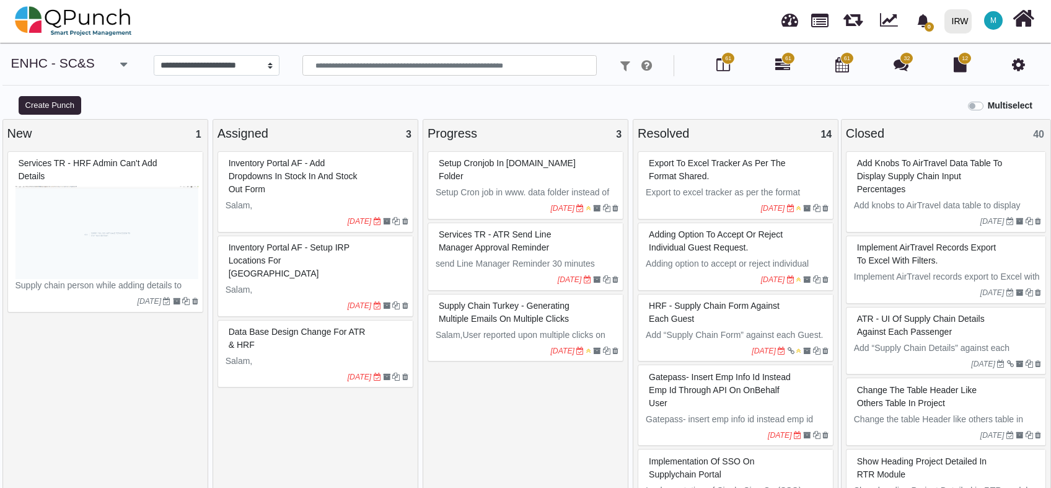
select select
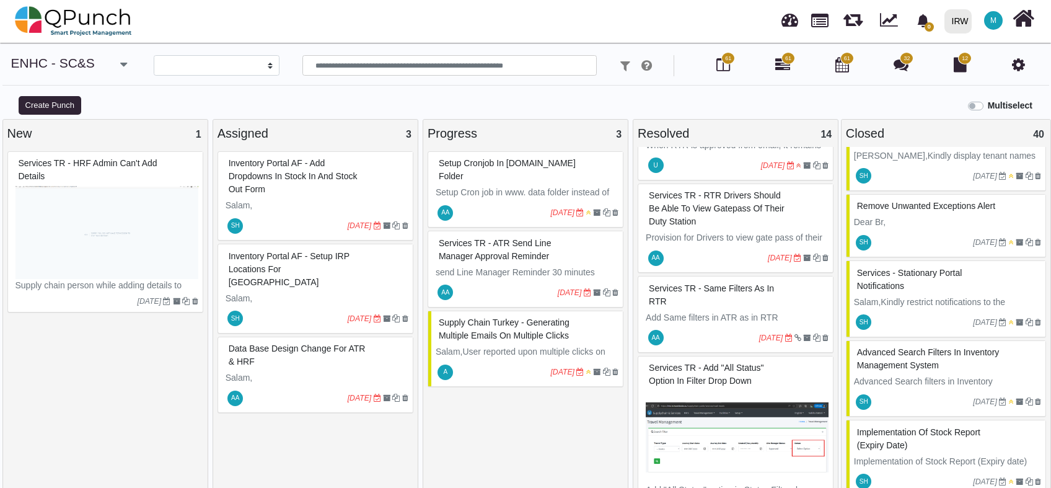
scroll to position [2705, 0]
